Goal: Information Seeking & Learning: Learn about a topic

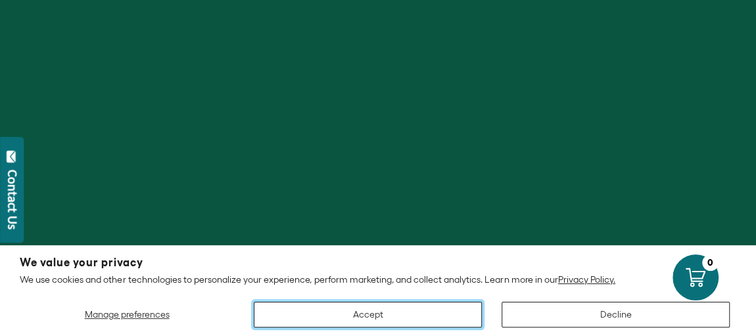
click at [356, 324] on button "Accept" at bounding box center [368, 315] width 228 height 26
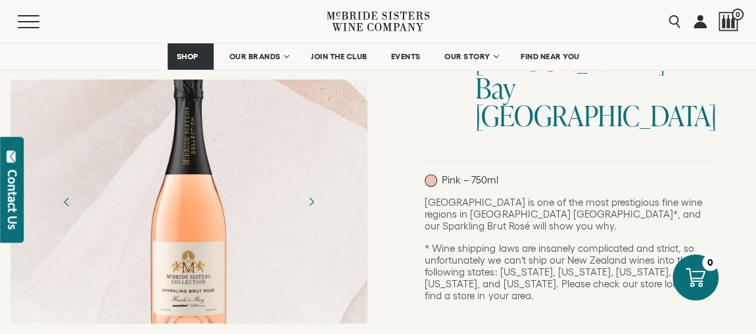
scroll to position [223, 0]
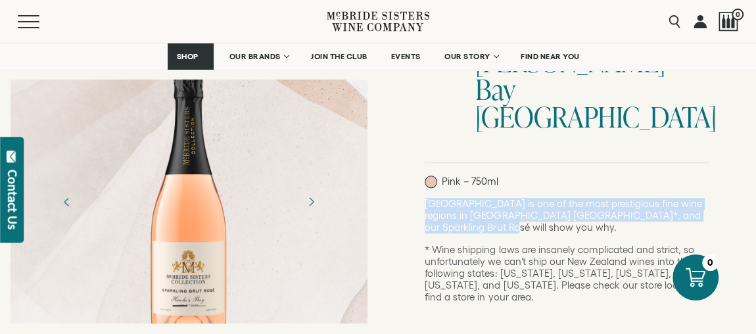
drag, startPoint x: 425, startPoint y: 152, endPoint x: 468, endPoint y: 175, distance: 48.5
click at [468, 198] on p "[GEOGRAPHIC_DATA] is one of the most prestigious fine wine regions in [GEOGRAPH…" at bounding box center [567, 215] width 285 height 35
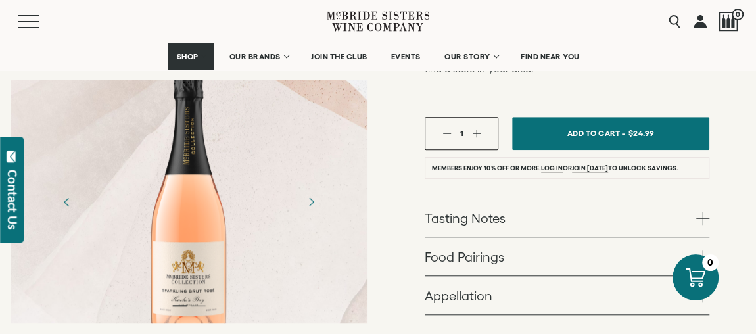
scroll to position [493, 0]
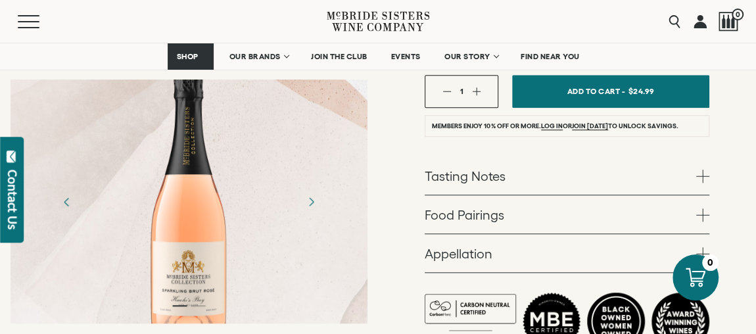
click at [509, 156] on link "Tasting Notes" at bounding box center [567, 175] width 285 height 38
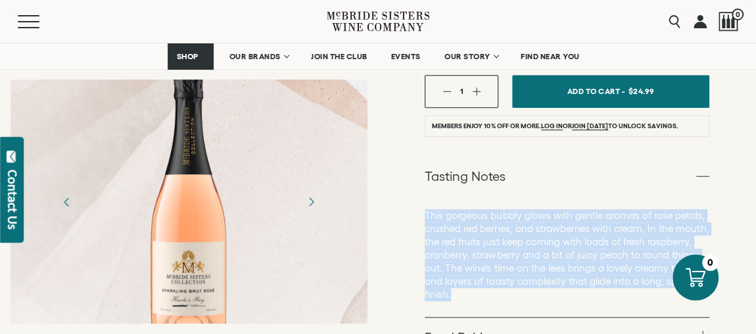
drag, startPoint x: 425, startPoint y: 158, endPoint x: 476, endPoint y: 244, distance: 100.5
click at [476, 244] on p "This gorgeous bubbly glows with gentle aromas of rose petals, crushed red berri…" at bounding box center [567, 255] width 285 height 92
copy p "This gorgeous bubbly glows with gentle aromas of rose petals, crushed red berri…"
click at [480, 317] on link "Food Pairings" at bounding box center [567, 336] width 285 height 38
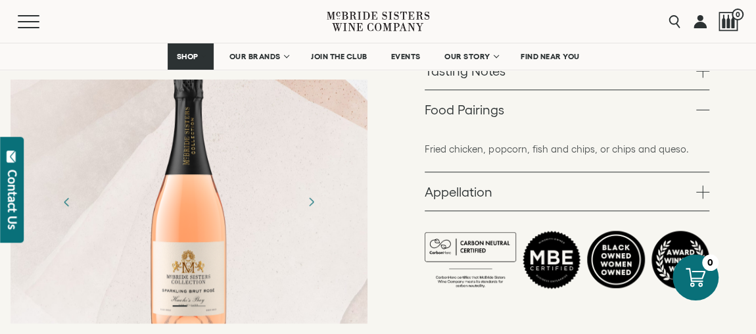
scroll to position [521, 0]
